Goal: Information Seeking & Learning: Learn about a topic

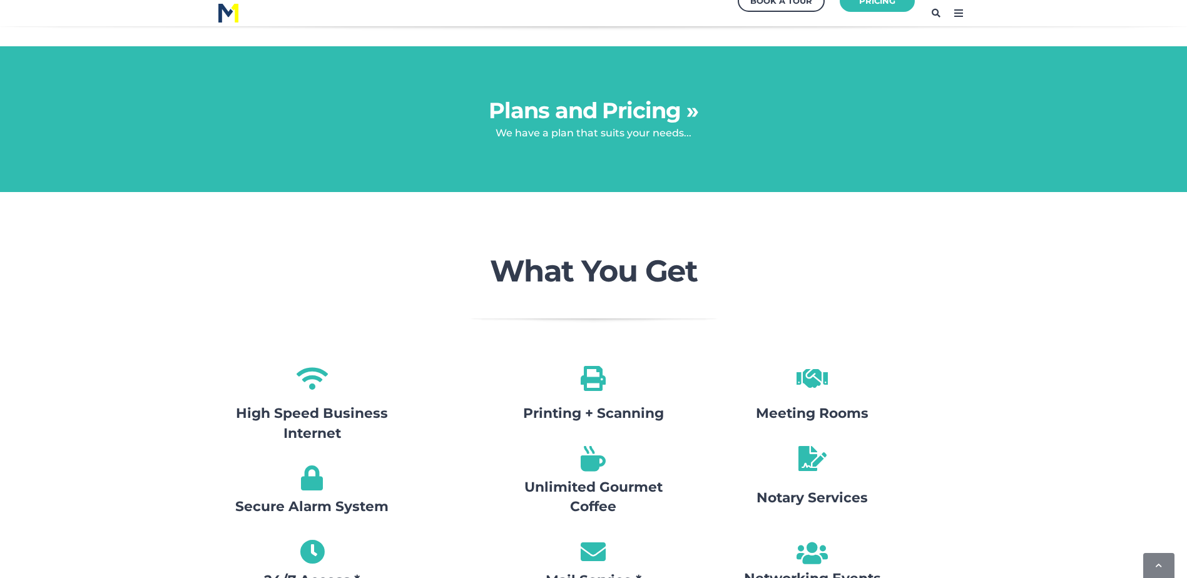
scroll to position [1220, 0]
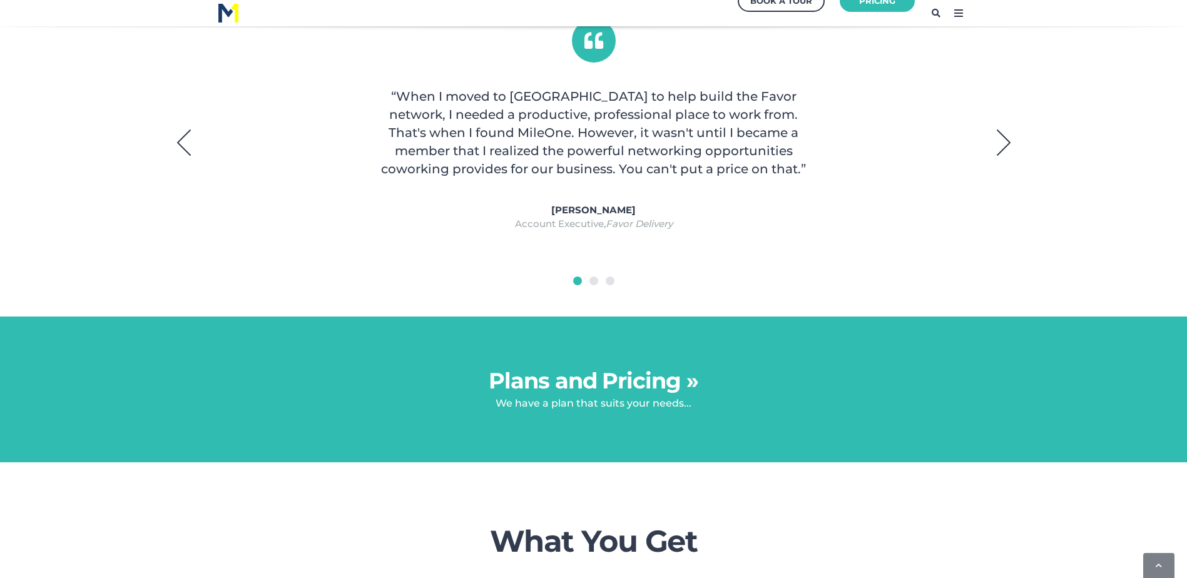
scroll to position [970, 0]
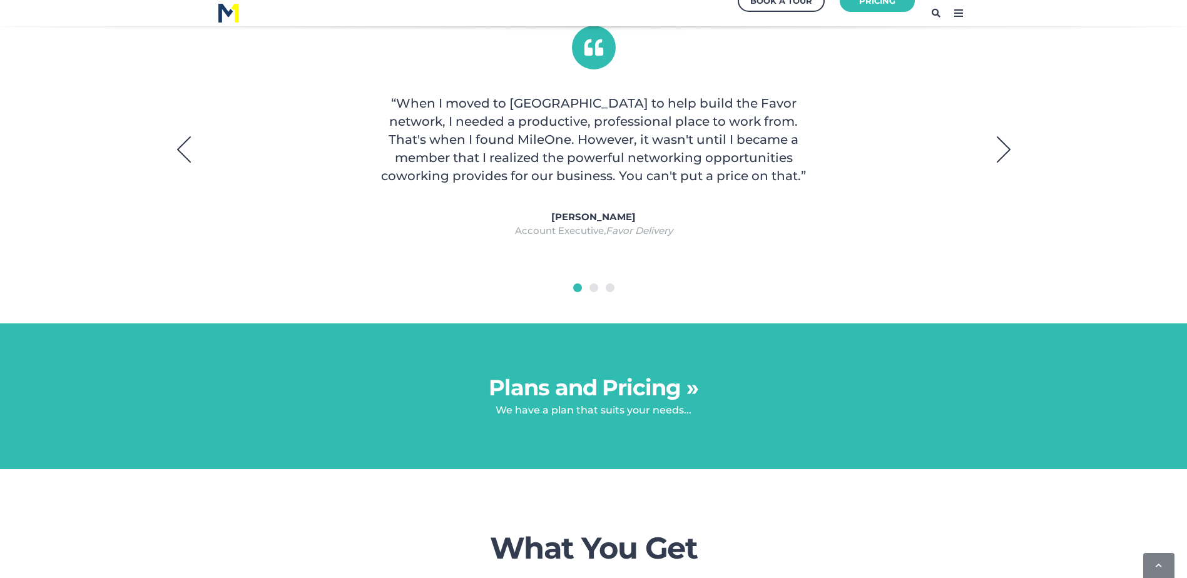
click at [570, 388] on link "Plans and Pricing »" at bounding box center [594, 387] width 210 height 27
